Goal: Task Accomplishment & Management: Complete application form

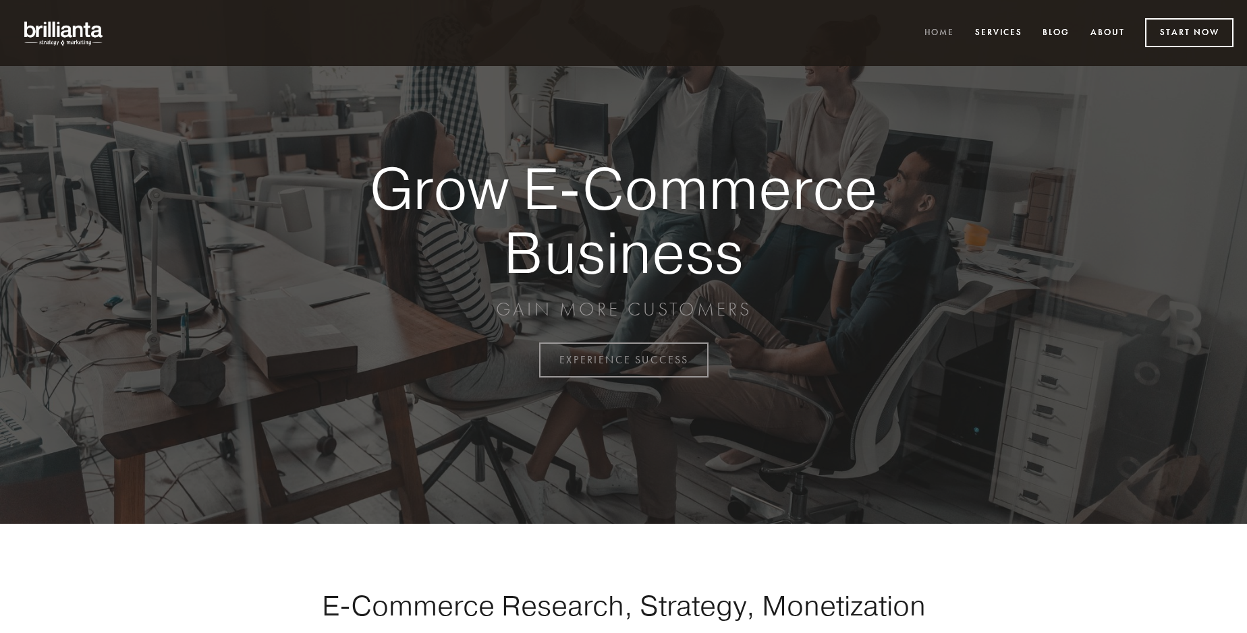
scroll to position [3536, 0]
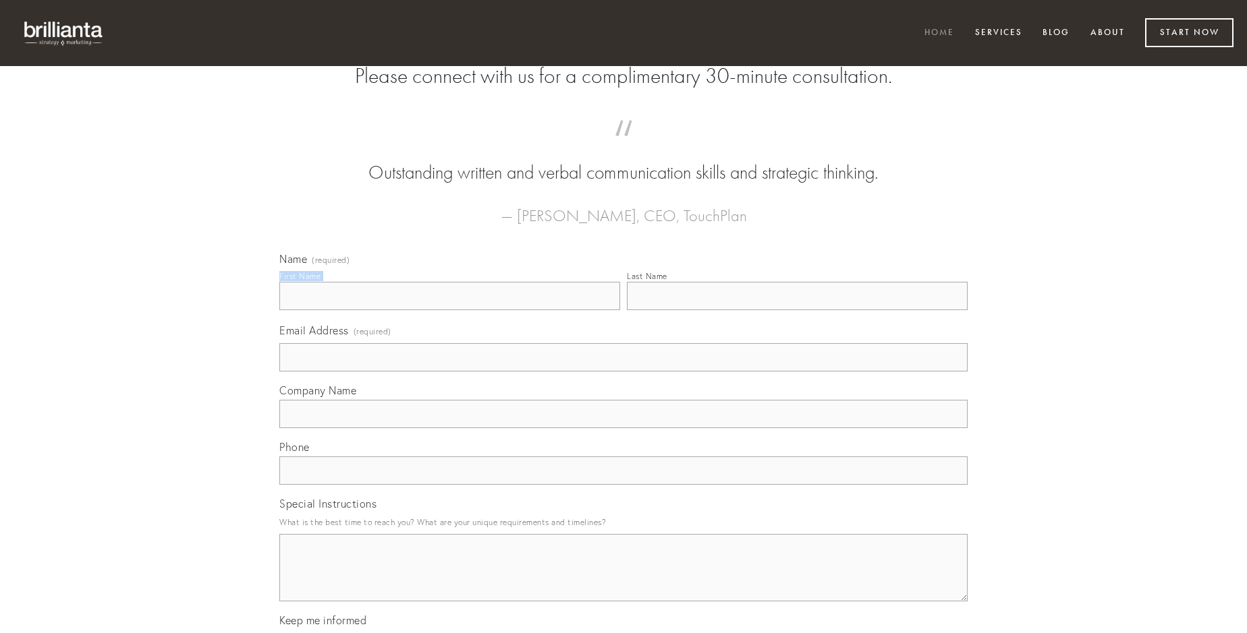
type input "[PERSON_NAME]"
click at [797, 310] on input "Last Name" at bounding box center [797, 296] width 341 height 28
type input "[PERSON_NAME]"
click at [623, 372] on input "Email Address (required)" at bounding box center [623, 357] width 688 height 28
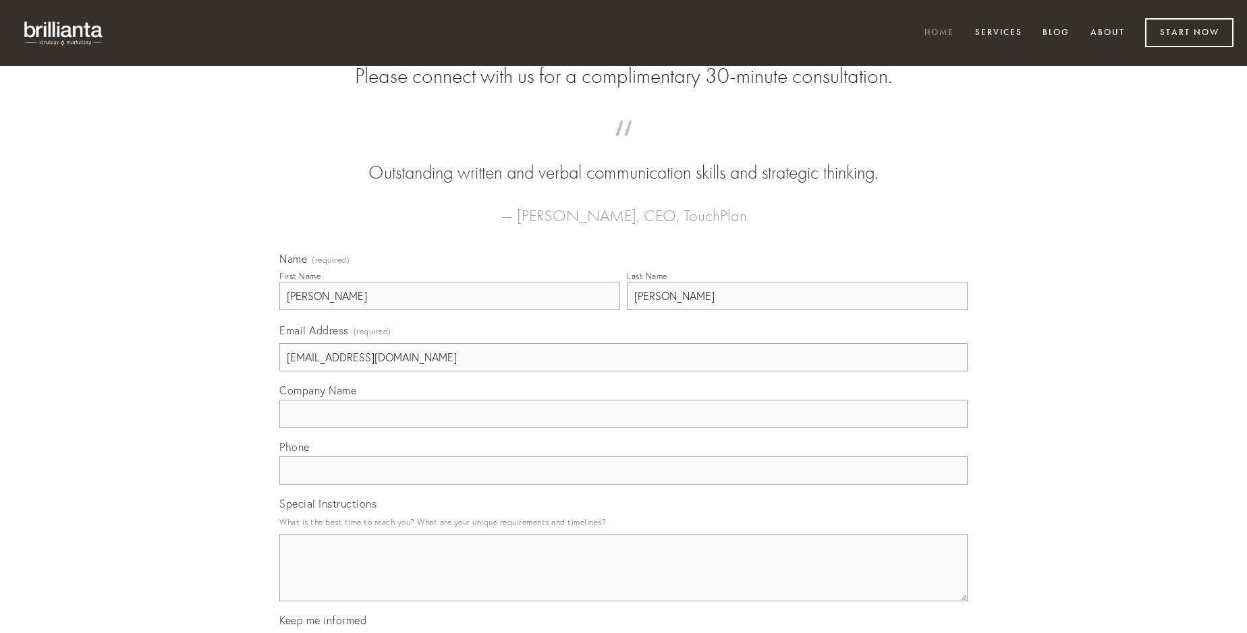
type input "[EMAIL_ADDRESS][DOMAIN_NAME]"
click at [623, 428] on input "Company Name" at bounding box center [623, 414] width 688 height 28
type input "degusto"
click at [623, 485] on input "text" at bounding box center [623, 471] width 688 height 28
click at [623, 580] on textarea "Special Instructions" at bounding box center [623, 567] width 688 height 67
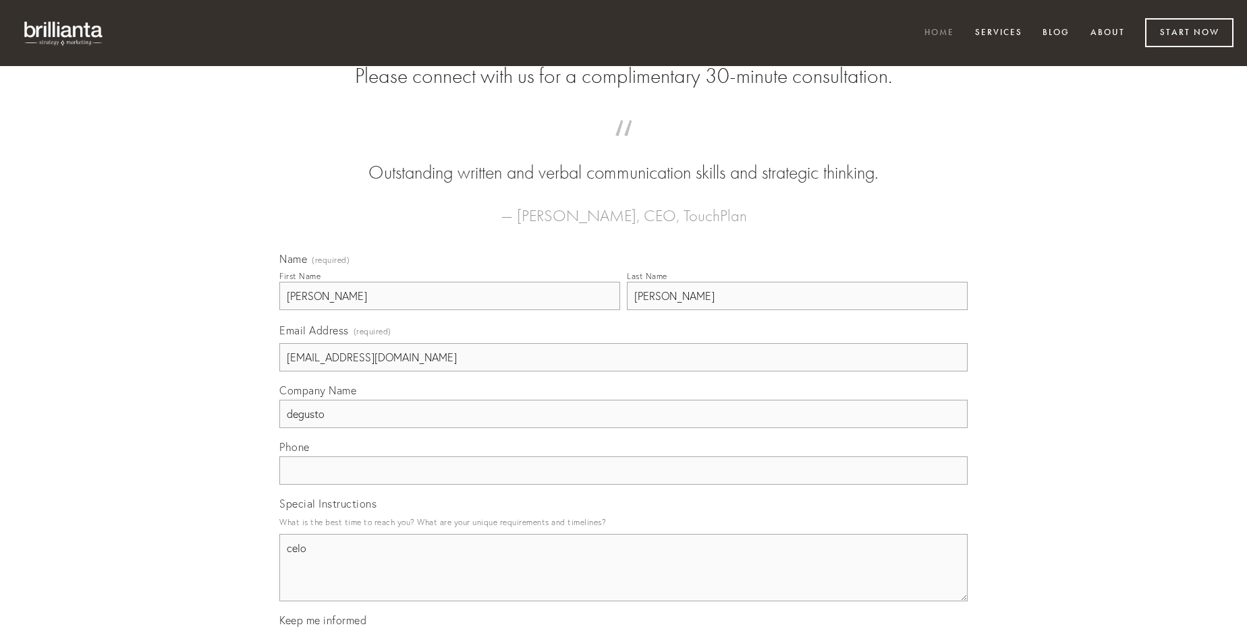
type textarea "celo"
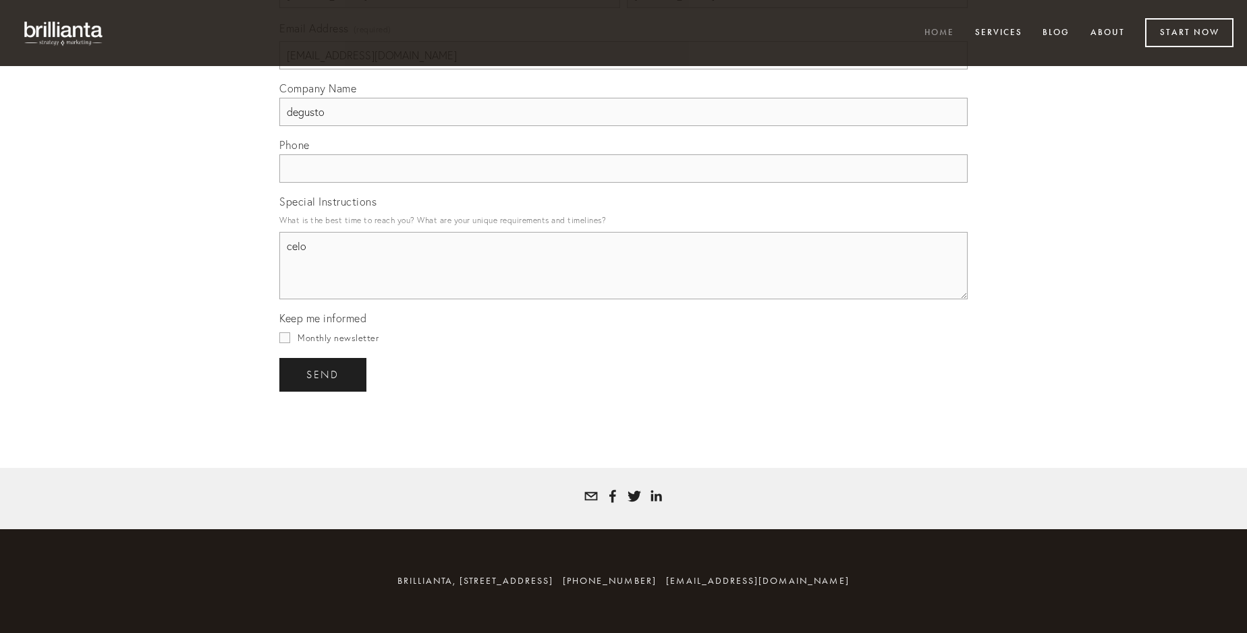
click at [324, 374] on span "send" at bounding box center [322, 375] width 33 height 12
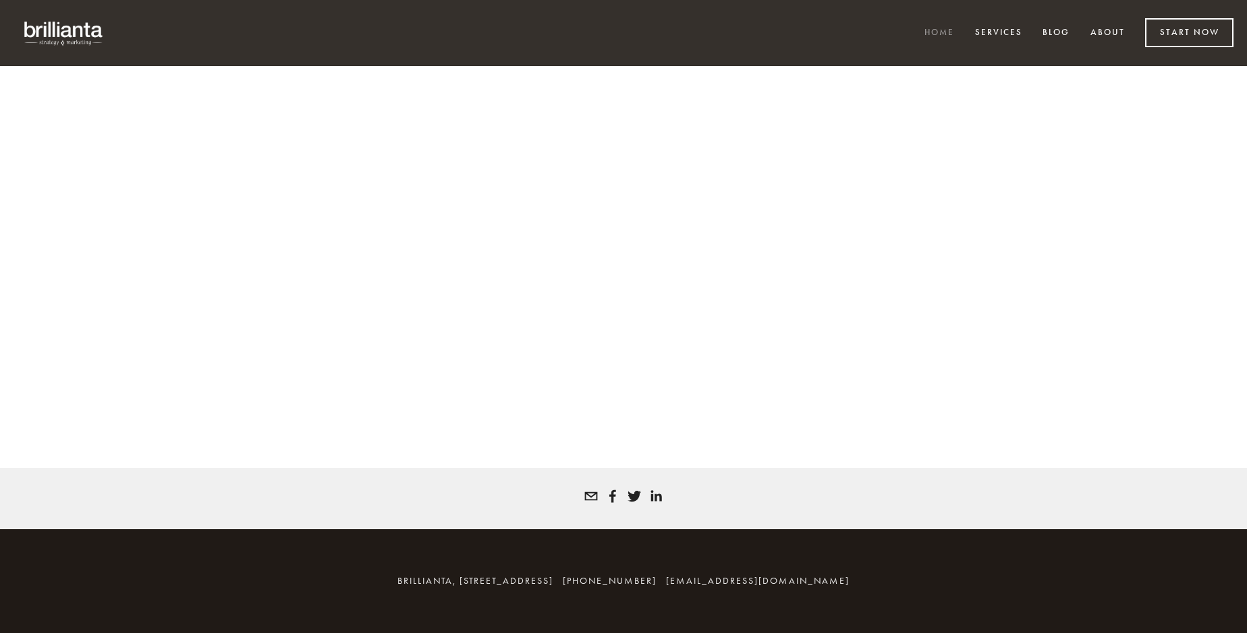
scroll to position [3518, 0]
